Goal: Transaction & Acquisition: Purchase product/service

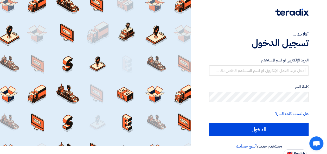
scroll to position [12, 0]
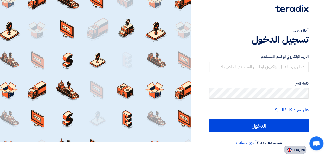
click at [290, 152] on img at bounding box center [290, 150] width 6 height 4
type input "Sign in"
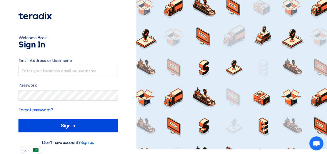
scroll to position [5, 0]
click at [47, 72] on input "text" at bounding box center [67, 71] width 99 height 10
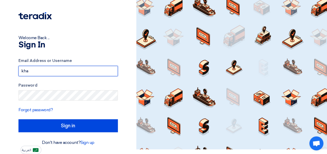
type input "khalil.alhindwan@trinamix.com"
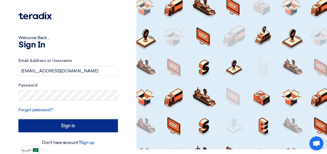
click at [86, 125] on input "Sign in" at bounding box center [67, 126] width 99 height 13
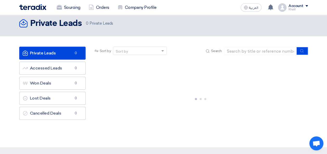
scroll to position [0, 0]
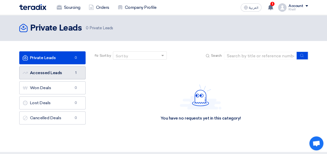
click at [59, 72] on link "Accessed Leads Accessed Leads 1" at bounding box center [52, 73] width 66 height 13
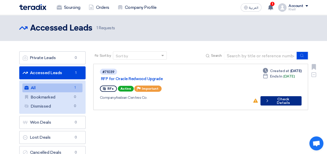
click at [276, 96] on button "Check details Check Details" at bounding box center [280, 100] width 41 height 9
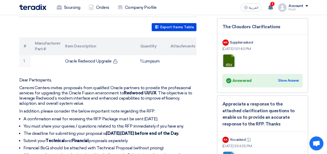
scroll to position [182, 0]
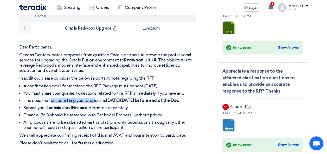
drag, startPoint x: 51, startPoint y: 95, endPoint x: 93, endPoint y: 94, distance: 42.4
click at [93, 98] on li "The deadline for submitting your proposal is Thursday , 21st of August 2025 bef…" at bounding box center [109, 100] width 173 height 5
drag, startPoint x: 93, startPoint y: 94, endPoint x: 67, endPoint y: 99, distance: 26.8
click at [93, 98] on li "The deadline for submitting your proposal is Thursday , 21st of August 2025 bef…" at bounding box center [109, 100] width 173 height 5
drag, startPoint x: 82, startPoint y: 104, endPoint x: 132, endPoint y: 104, distance: 49.2
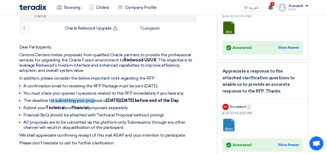
click at [132, 104] on ul "A confirmation email for receiving the RFP Package must be sent within two days…" at bounding box center [107, 107] width 177 height 47
drag, startPoint x: 132, startPoint y: 104, endPoint x: 114, endPoint y: 106, distance: 18.0
click at [120, 106] on li "Submit your Technical and Financial proposals separately." at bounding box center [109, 108] width 173 height 5
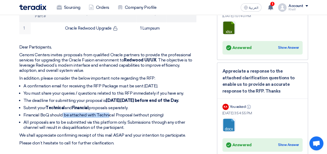
drag, startPoint x: 62, startPoint y: 112, endPoint x: 109, endPoint y: 116, distance: 46.9
click at [109, 116] on li "Financial BoQ should be attached with Technical Proposal (without pricing)" at bounding box center [109, 115] width 173 height 5
drag, startPoint x: 109, startPoint y: 116, endPoint x: 113, endPoint y: 115, distance: 4.7
click at [113, 115] on li "Financial BoQ should be attached with Technical Proposal (without pricing)" at bounding box center [109, 115] width 173 height 5
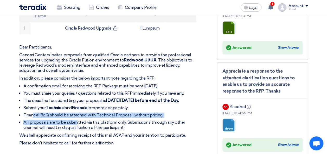
drag, startPoint x: 34, startPoint y: 113, endPoint x: 76, endPoint y: 117, distance: 41.5
click at [76, 117] on ul "A confirmation email for receiving the RFP Package must be sent within two days…" at bounding box center [107, 107] width 177 height 47
click at [76, 116] on li "Financial BoQ should be attached with Technical Proposal (without pricing)" at bounding box center [109, 115] width 173 height 5
click at [74, 120] on li "All proposals are to be submitted via this platform only. Submissions through a…" at bounding box center [109, 125] width 173 height 10
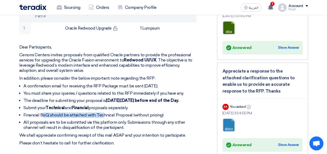
drag, startPoint x: 44, startPoint y: 112, endPoint x: 104, endPoint y: 114, distance: 59.8
click at [104, 114] on li "Financial BoQ should be attached with Technical Proposal (without pricing)" at bounding box center [109, 115] width 173 height 5
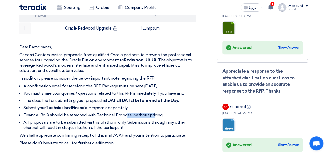
drag, startPoint x: 104, startPoint y: 114, endPoint x: 153, endPoint y: 113, distance: 49.2
click at [153, 113] on li "Financial BoQ should be attached with Technical Proposal (without pricing)" at bounding box center [109, 115] width 173 height 5
drag, startPoint x: 153, startPoint y: 113, endPoint x: 110, endPoint y: 112, distance: 42.9
click at [153, 113] on li "Financial BoQ should be attached with Technical Proposal (without pricing)" at bounding box center [109, 115] width 173 height 5
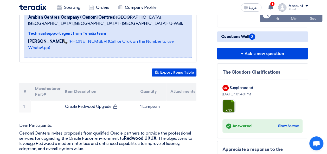
scroll to position [104, 0]
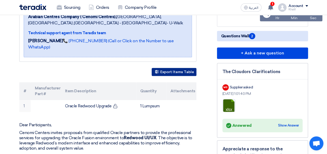
click at [171, 68] on button "Export Items Table" at bounding box center [174, 72] width 45 height 8
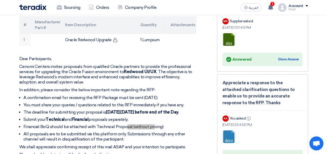
scroll to position [182, 0]
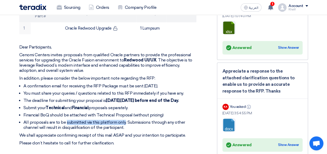
drag, startPoint x: 66, startPoint y: 121, endPoint x: 123, endPoint y: 122, distance: 57.5
click at [123, 122] on li "All proposals are to be submitted via this platform only. Submissions through a…" at bounding box center [109, 125] width 173 height 10
drag, startPoint x: 123, startPoint y: 122, endPoint x: 134, endPoint y: 122, distance: 10.9
click at [134, 122] on li "All proposals are to be submitted via this platform only. Submissions through a…" at bounding box center [109, 125] width 173 height 10
drag, startPoint x: 82, startPoint y: 127, endPoint x: 90, endPoint y: 127, distance: 8.1
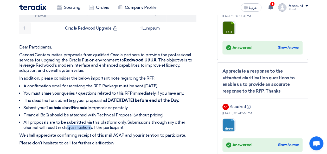
click at [90, 127] on li "All proposals are to be submitted via this platform only. Submissions through a…" at bounding box center [109, 125] width 173 height 10
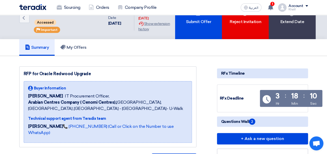
scroll to position [0, 0]
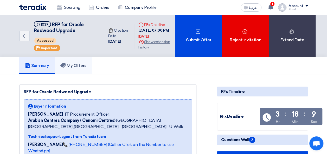
click at [77, 68] on h5 "My Offers" at bounding box center [73, 65] width 26 height 5
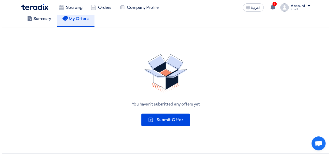
scroll to position [52, 0]
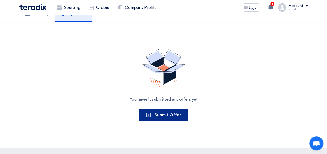
click at [165, 114] on span "Submit Offer" at bounding box center [167, 115] width 27 height 5
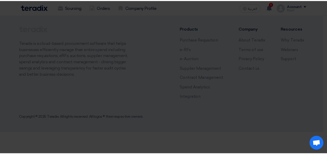
scroll to position [0, 0]
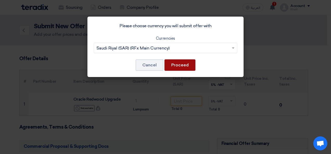
click at [178, 66] on button "Proceed" at bounding box center [179, 65] width 31 height 11
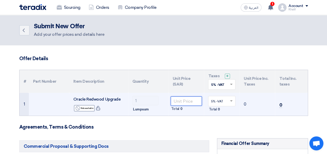
click at [183, 99] on input "number" at bounding box center [186, 101] width 31 height 9
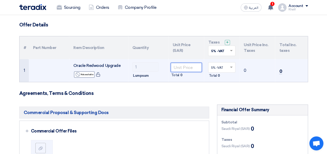
scroll to position [26, 0]
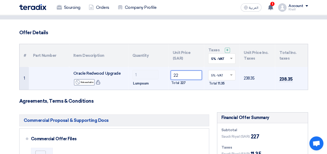
type input "2"
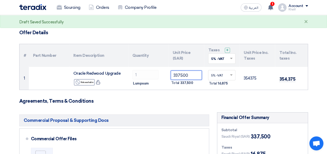
type input "337500"
click at [230, 60] on span at bounding box center [232, 58] width 7 height 5
click at [244, 63] on th "Unit Price Inc. Taxes" at bounding box center [258, 55] width 36 height 23
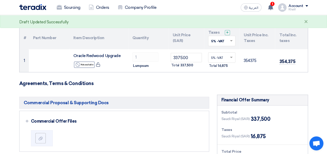
scroll to position [52, 0]
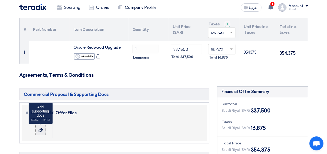
click at [41, 131] on use at bounding box center [40, 130] width 4 height 4
click at [0, 0] on input "file" at bounding box center [0, 0] width 0 height 0
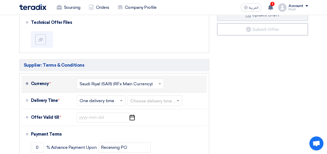
scroll to position [208, 0]
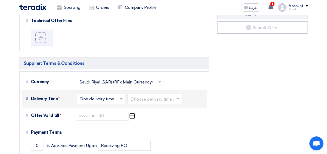
click at [150, 99] on input "text" at bounding box center [154, 100] width 49 height 8
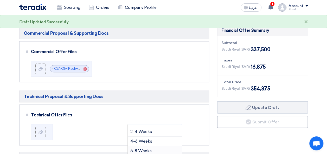
scroll to position [130, 0]
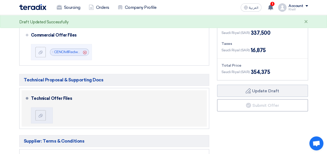
click at [69, 110] on div "Technical Offer Files" at bounding box center [118, 109] width 174 height 32
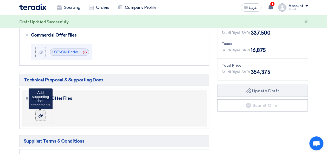
click at [45, 115] on label at bounding box center [40, 116] width 10 height 10
click at [0, 0] on input "file" at bounding box center [0, 0] width 0 height 0
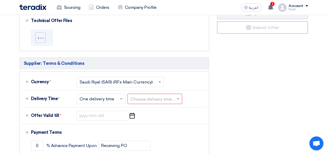
scroll to position [234, 0]
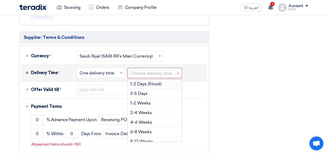
click at [140, 71] on input "text" at bounding box center [154, 74] width 49 height 8
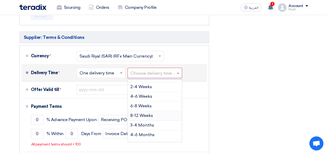
click at [142, 115] on span "8-12 Weeks" at bounding box center [141, 115] width 23 height 5
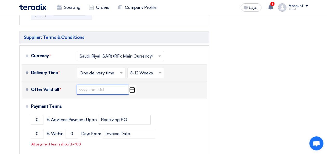
click at [82, 88] on input at bounding box center [103, 90] width 52 height 10
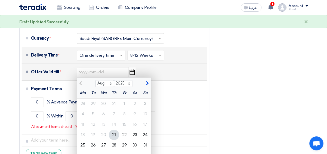
scroll to position [260, 0]
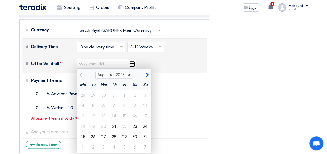
click at [145, 73] on span "button" at bounding box center [146, 75] width 3 height 5
click at [146, 73] on span "button" at bounding box center [146, 75] width 3 height 5
select select "12"
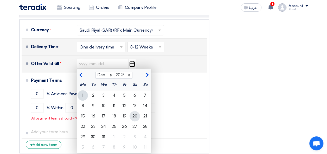
click at [137, 116] on div "20" at bounding box center [135, 116] width 10 height 10
type input "12/20/2025"
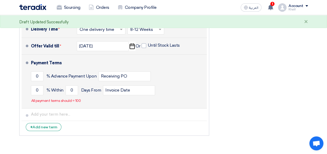
scroll to position [286, 0]
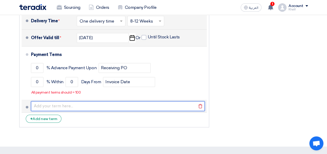
click at [63, 107] on input "text" at bounding box center [118, 106] width 174 height 10
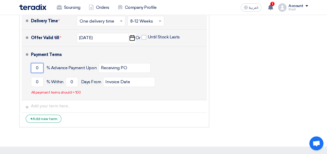
drag, startPoint x: 38, startPoint y: 68, endPoint x: 34, endPoint y: 68, distance: 4.2
click at [34, 68] on input "0" at bounding box center [37, 68] width 12 height 10
type input "30"
click at [146, 80] on input "Invoice Date" at bounding box center [129, 82] width 52 height 10
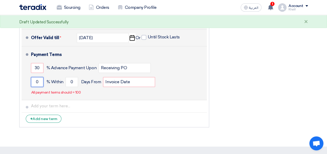
drag, startPoint x: 40, startPoint y: 81, endPoint x: 33, endPoint y: 81, distance: 7.0
click at [33, 81] on input "0" at bounding box center [37, 82] width 12 height 10
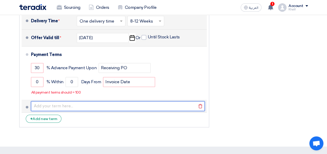
click at [85, 107] on input "text" at bounding box center [118, 106] width 174 height 10
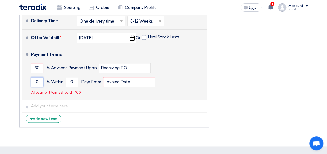
click at [34, 81] on input "0" at bounding box center [37, 82] width 12 height 10
drag, startPoint x: 35, startPoint y: 81, endPoint x: 38, endPoint y: 80, distance: 3.7
click at [38, 80] on input "0" at bounding box center [37, 82] width 12 height 10
type input "6"
type input "70"
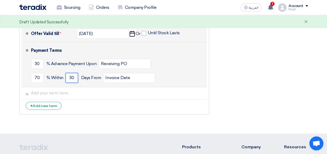
scroll to position [312, 0]
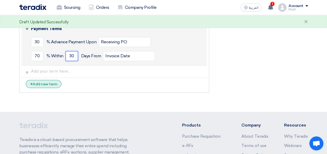
type input "30"
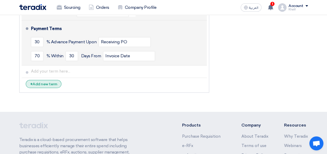
click at [53, 84] on div "+ Add new term" at bounding box center [44, 84] width 36 height 8
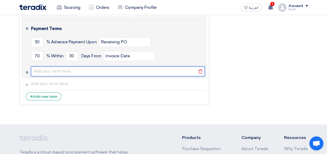
click at [40, 72] on input "text" at bounding box center [118, 72] width 174 height 10
click at [87, 71] on input "text" at bounding box center [118, 72] width 174 height 10
click at [53, 71] on input "text" at bounding box center [118, 72] width 174 height 10
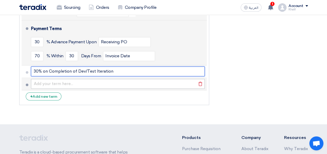
type input "30% on Completion of Dev/Test Iteration"
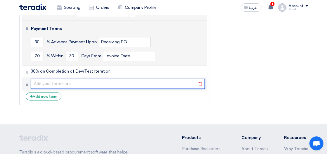
click at [64, 81] on input "text" at bounding box center [118, 84] width 174 height 10
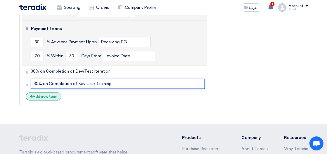
type input "30% on Completion of Key User Training"
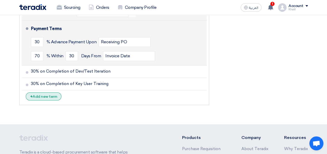
click at [53, 96] on div "+ Add new term" at bounding box center [44, 97] width 36 height 8
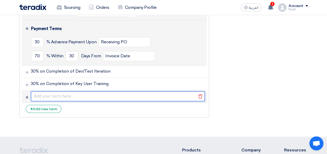
click at [55, 96] on input "text" at bounding box center [118, 97] width 174 height 10
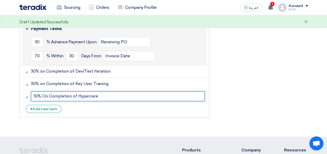
type input "10% On Completion of Hypercare"
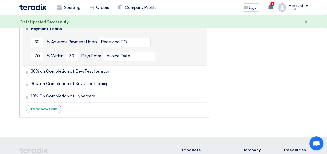
click at [100, 113] on li "+ Add new term" at bounding box center [114, 109] width 185 height 12
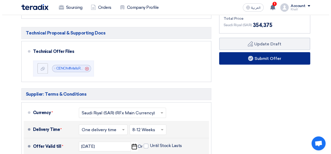
scroll to position [156, 0]
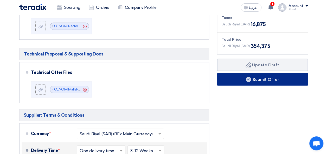
click at [261, 82] on button "Submit Offer" at bounding box center [262, 79] width 91 height 12
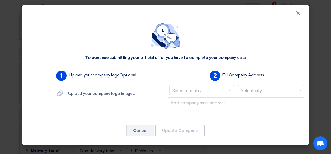
click at [201, 89] on input "text" at bounding box center [199, 91] width 54 height 9
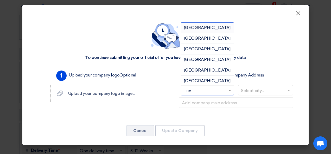
type input "uni"
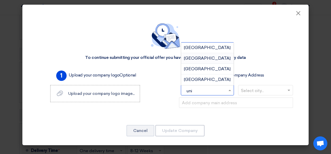
click at [207, 60] on span "United Arab Emirates" at bounding box center [207, 58] width 47 height 5
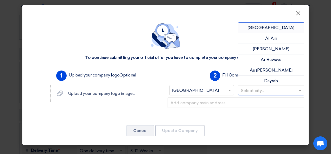
click at [256, 89] on input "text" at bounding box center [268, 91] width 55 height 9
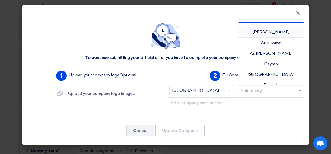
scroll to position [43, 0]
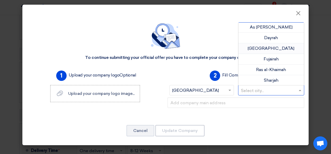
click at [273, 48] on span "Dubai" at bounding box center [271, 48] width 47 height 5
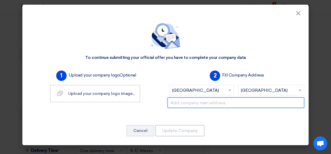
click at [199, 101] on input "text" at bounding box center [235, 103] width 137 height 10
type input "Meydan Grandstand 6th floor, Meydan Road, Nad Al S"
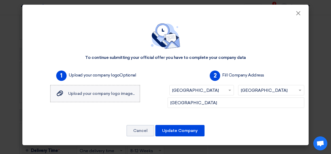
click at [110, 95] on span "Upload your company logo image..." at bounding box center [101, 93] width 66 height 5
click at [0, 0] on input "Upload your company logo image... Upload your company logo image..." at bounding box center [0, 0] width 0 height 0
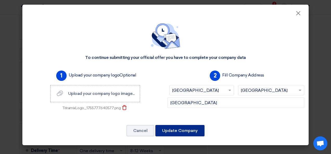
click at [180, 130] on button "Update Company" at bounding box center [179, 130] width 49 height 11
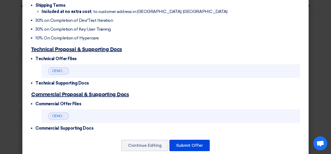
scroll to position [203, 0]
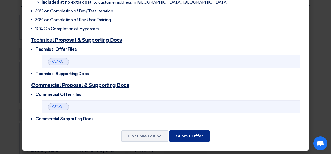
click at [187, 134] on button "Submit Offer" at bounding box center [189, 136] width 40 height 11
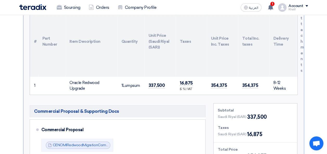
scroll to position [261, 0]
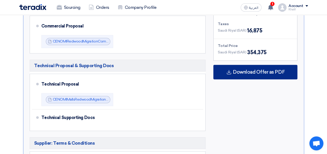
click at [245, 73] on span "Download Offer as PDF" at bounding box center [259, 72] width 52 height 5
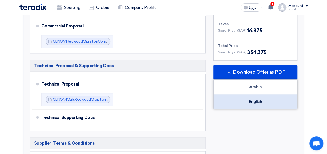
click at [247, 100] on div "English" at bounding box center [255, 102] width 83 height 15
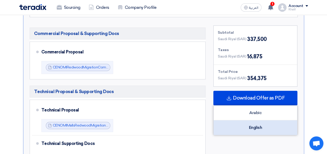
click at [251, 124] on div "English" at bounding box center [255, 128] width 83 height 15
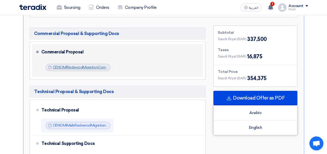
click at [86, 68] on link "CENOMIRedwoodMigrationCommercialProposalv_1755777374827.pdf" at bounding box center [111, 67] width 116 height 4
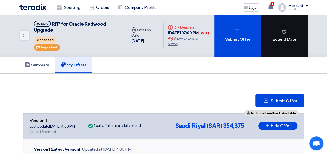
scroll to position [0, 0]
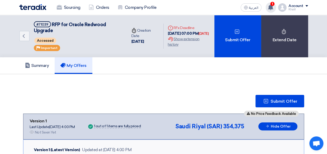
click at [271, 9] on use at bounding box center [270, 7] width 5 height 6
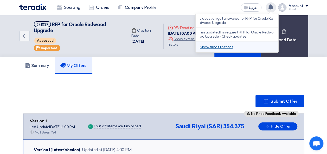
click at [225, 48] on link "Show all notifications" at bounding box center [216, 47] width 33 height 4
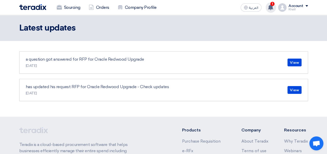
click at [272, 4] on span "1" at bounding box center [272, 4] width 4 height 4
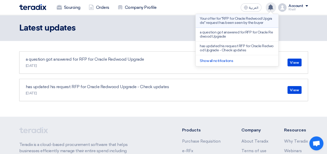
click at [235, 22] on p "Your offer for "RFP for Oracle Redwood Upgrade" request has been seen by the bu…" at bounding box center [237, 21] width 74 height 8
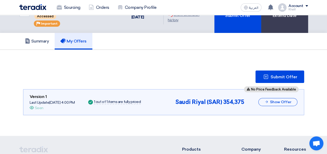
scroll to position [52, 0]
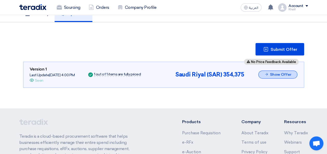
click at [280, 74] on button "Show Offer" at bounding box center [277, 75] width 39 height 8
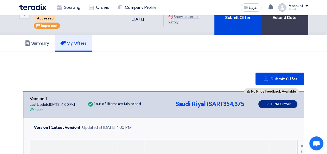
scroll to position [0, 0]
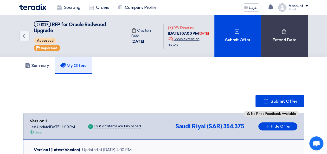
click at [192, 44] on div "Extension History Show extension history" at bounding box center [189, 41] width 42 height 11
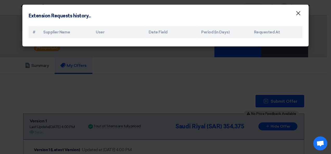
click at [297, 12] on span "×" at bounding box center [297, 14] width 5 height 10
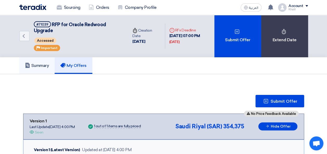
click at [42, 64] on h5 "Summary" at bounding box center [37, 65] width 24 height 5
